Goal: Navigation & Orientation: Find specific page/section

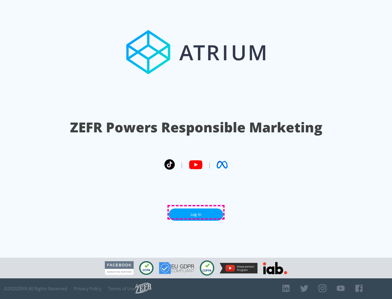
click at [196, 212] on link "Log In" at bounding box center [196, 215] width 54 height 12
